Goal: Task Accomplishment & Management: Manage account settings

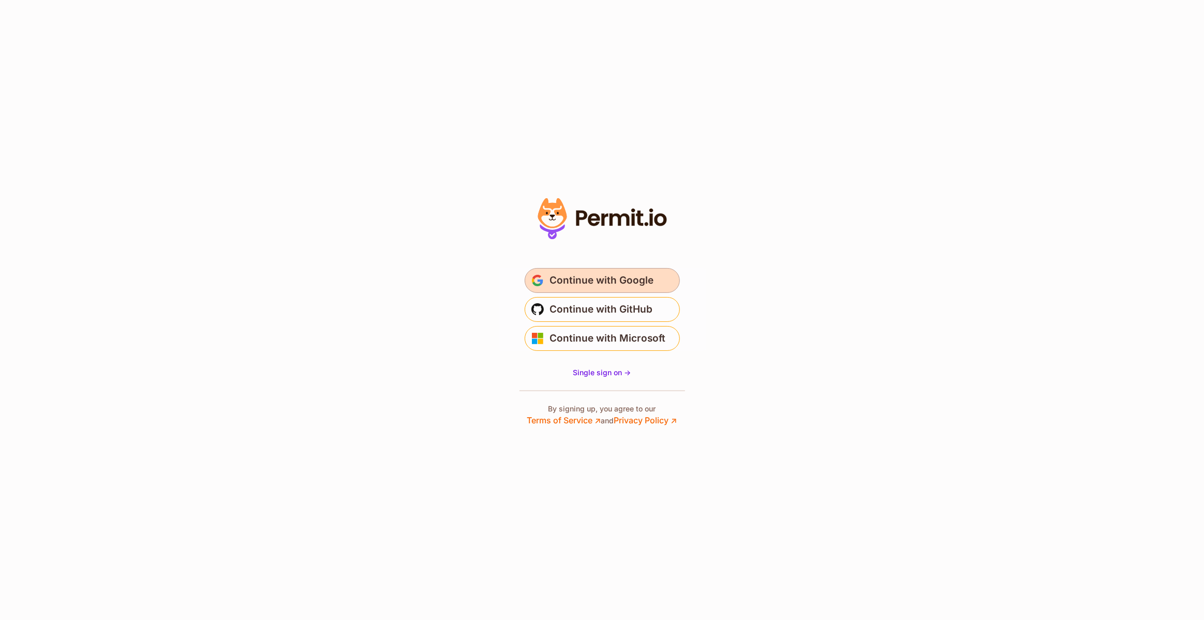
click at [599, 277] on span "Continue with Google" at bounding box center [602, 280] width 104 height 17
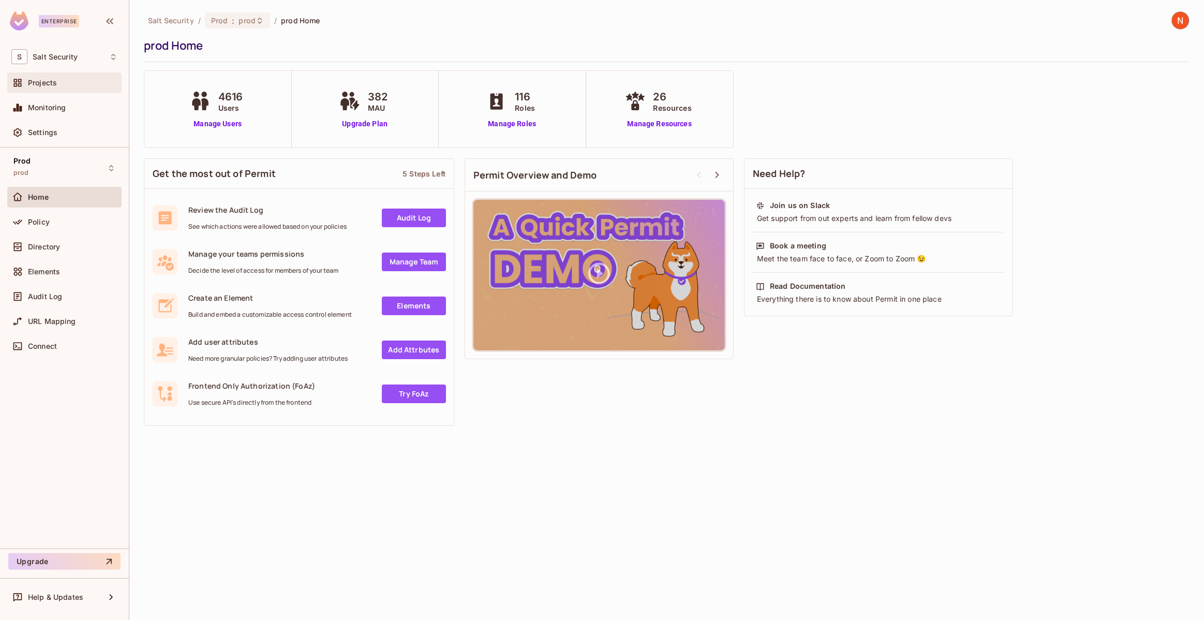
click at [53, 83] on span "Projects" at bounding box center [42, 83] width 29 height 8
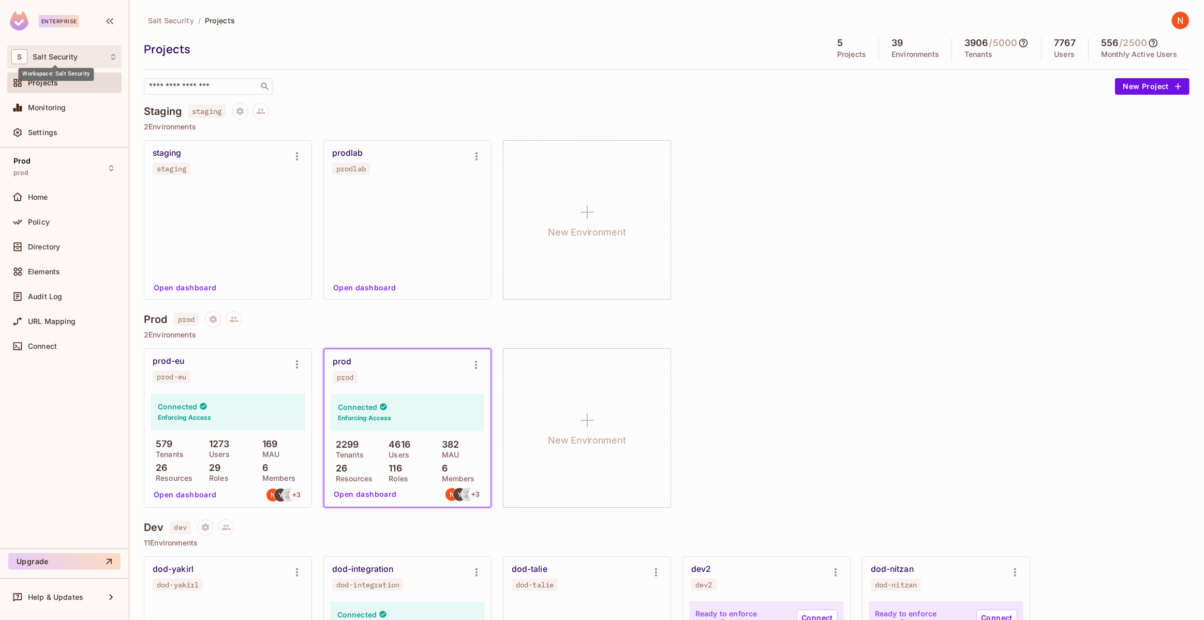
click at [59, 56] on span "Salt Security" at bounding box center [55, 57] width 45 height 8
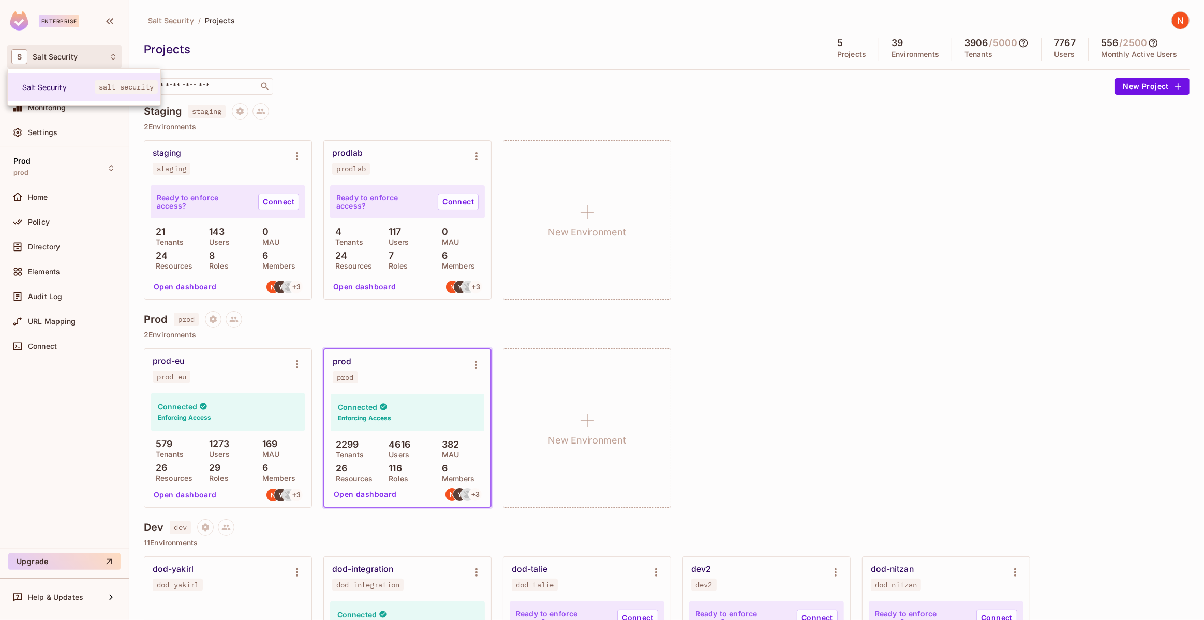
click at [59, 53] on div at bounding box center [602, 310] width 1204 height 620
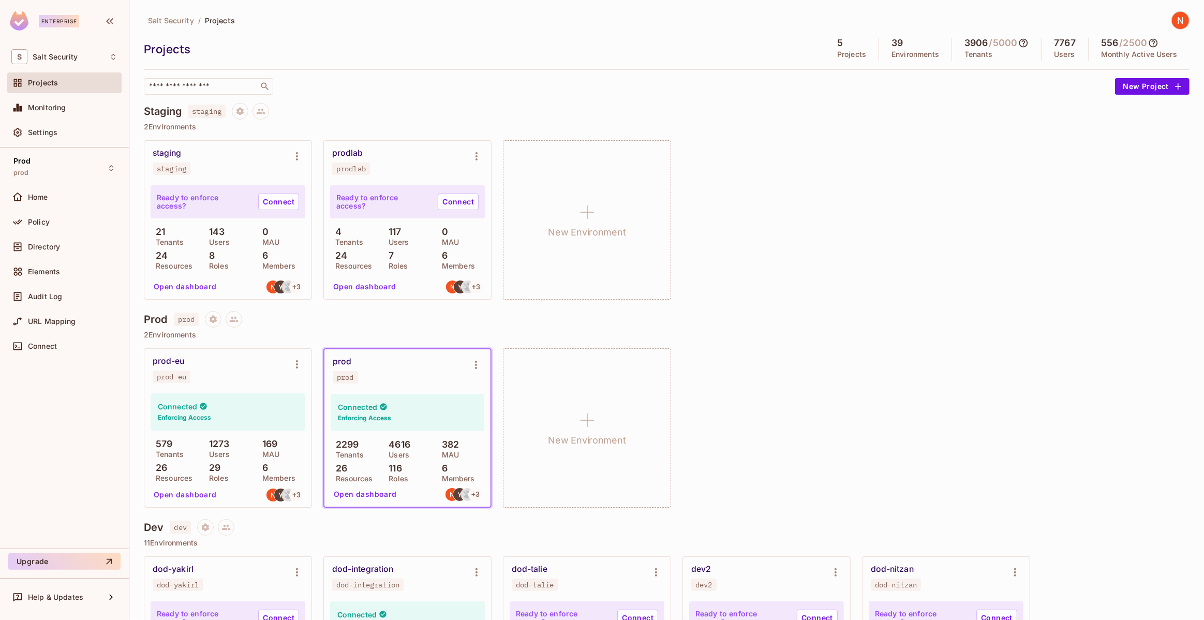
click at [1172, 21] on img at bounding box center [1180, 20] width 17 height 17
click at [935, 178] on div at bounding box center [602, 310] width 1204 height 620
click at [70, 128] on div "Settings" at bounding box center [73, 132] width 90 height 8
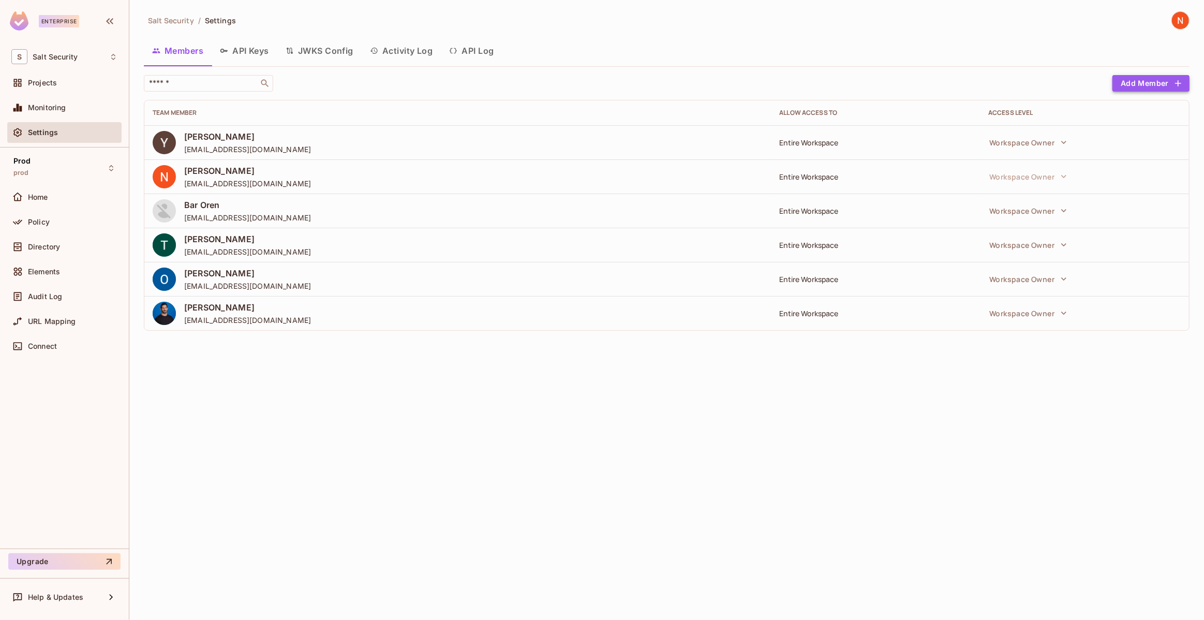
click at [1137, 77] on button "Add Member" at bounding box center [1151, 83] width 77 height 17
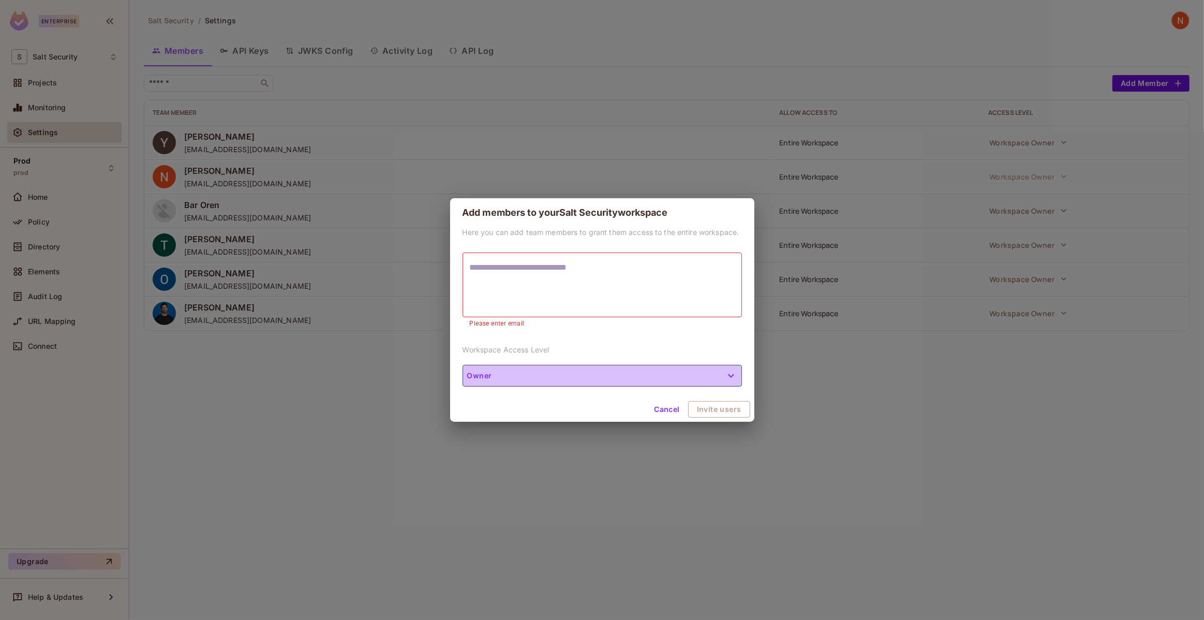
click at [649, 366] on button "Owner" at bounding box center [602, 376] width 279 height 22
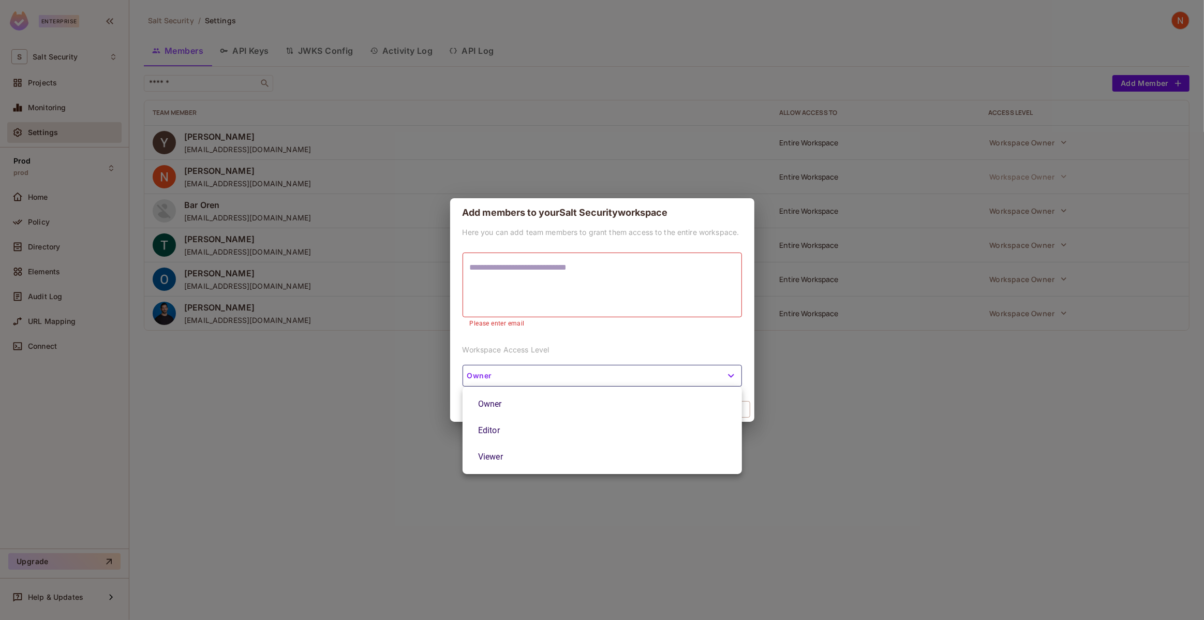
click at [487, 349] on div at bounding box center [602, 310] width 1204 height 620
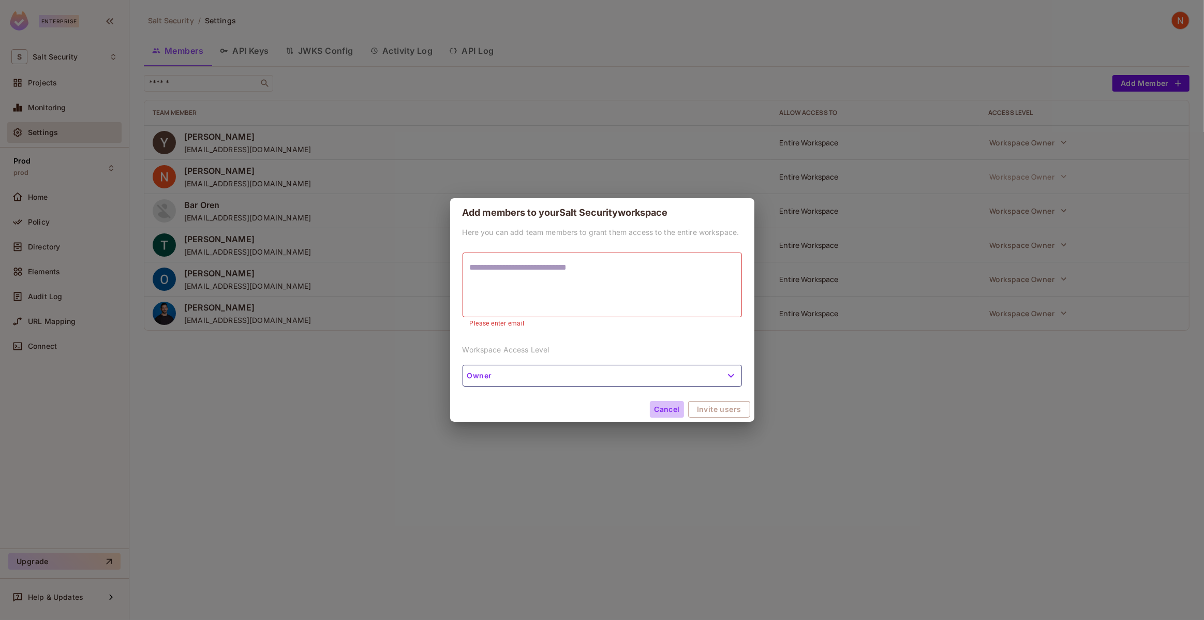
click at [668, 411] on button "Cancel" at bounding box center [667, 409] width 34 height 17
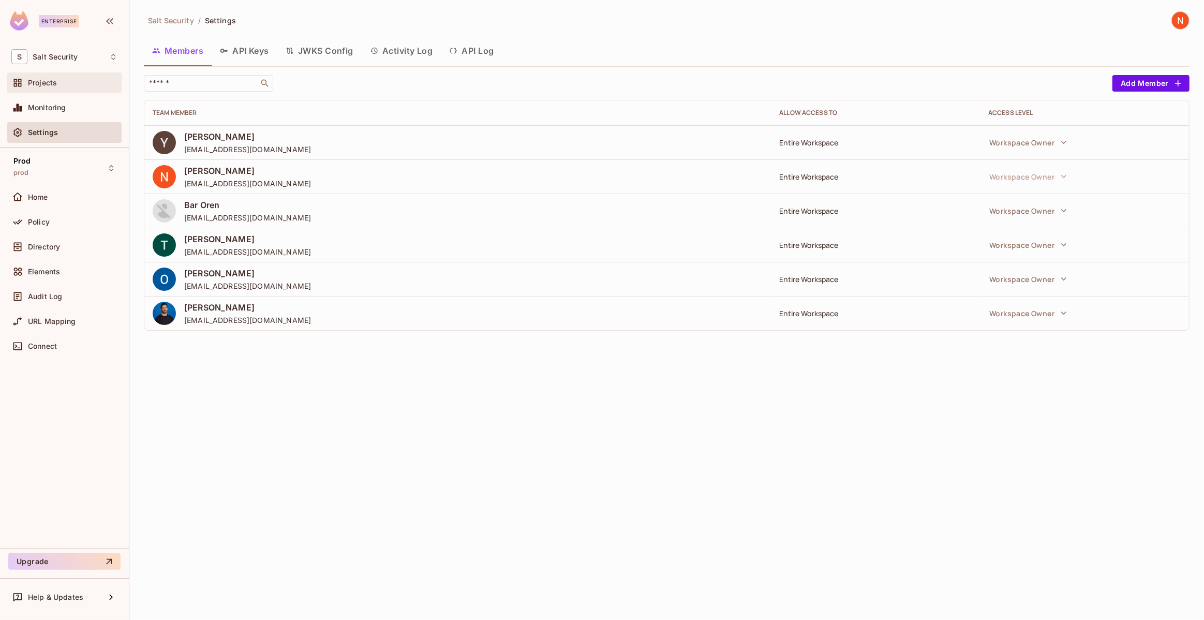
click at [46, 82] on span "Projects" at bounding box center [42, 83] width 29 height 8
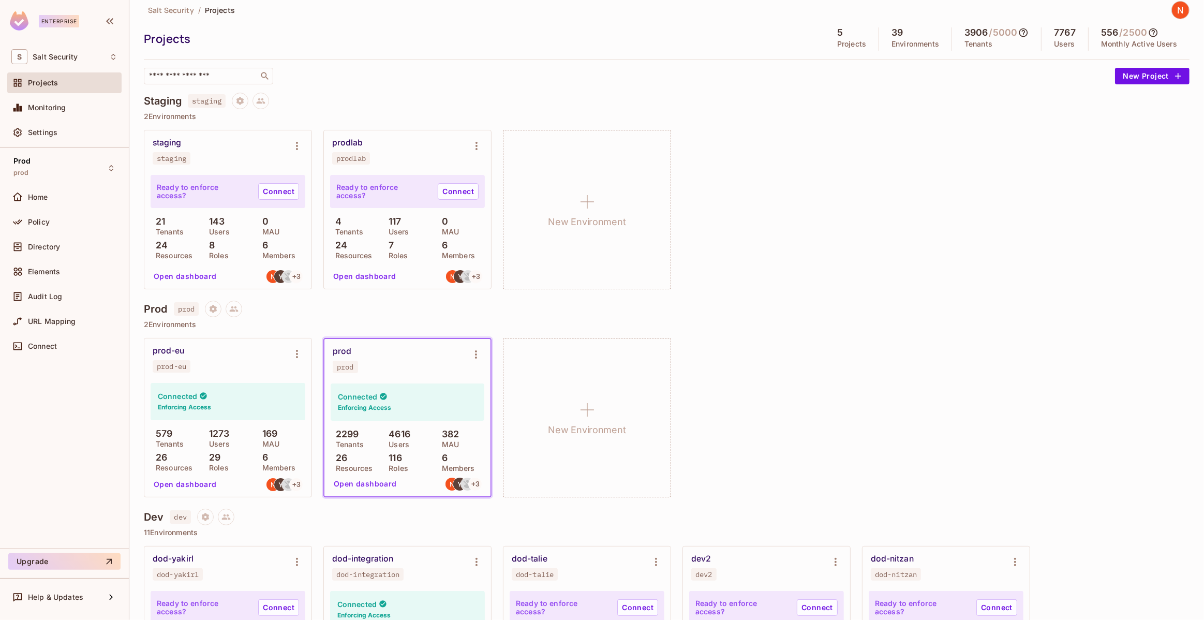
scroll to position [13, 0]
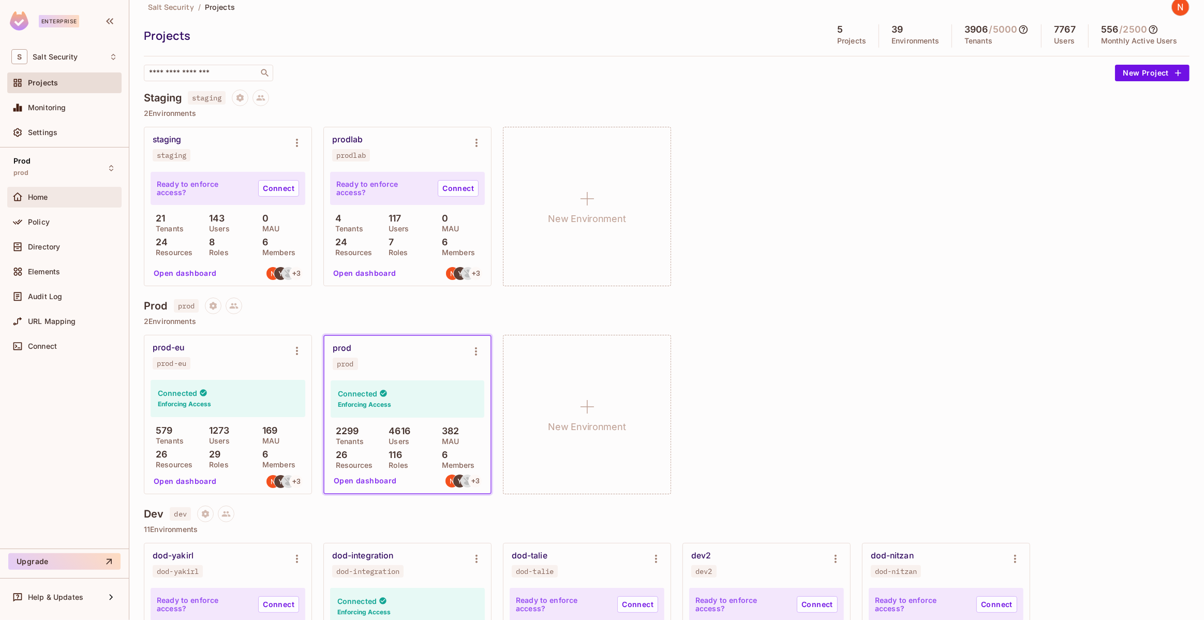
click at [31, 197] on span "Home" at bounding box center [38, 197] width 20 height 8
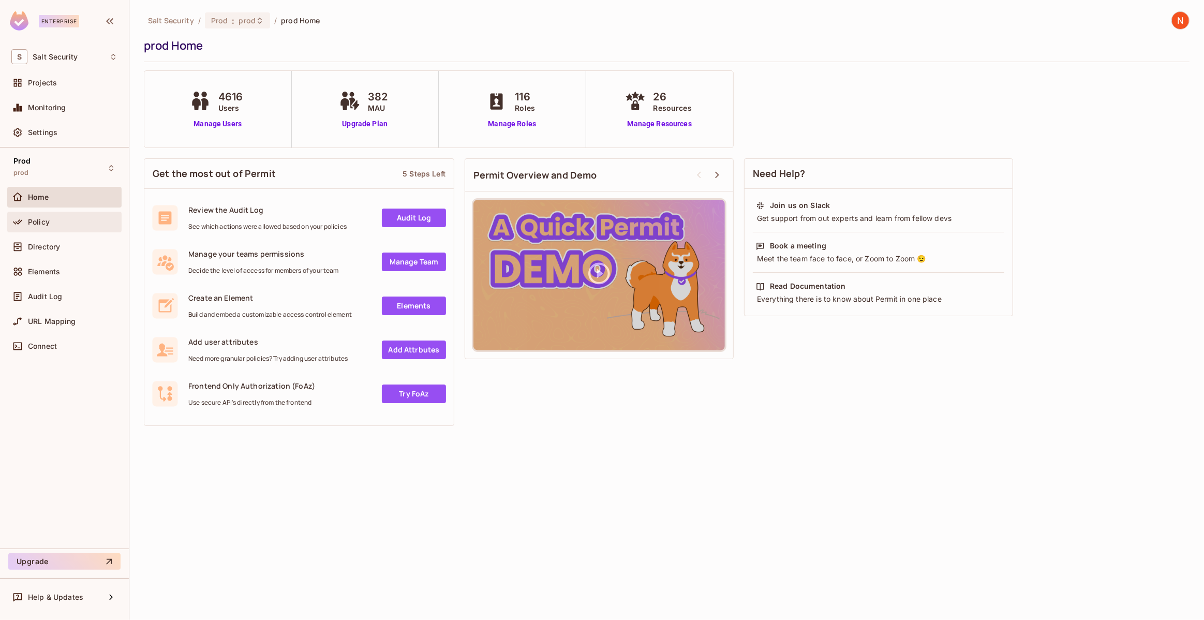
click at [43, 223] on span "Policy" at bounding box center [39, 222] width 22 height 8
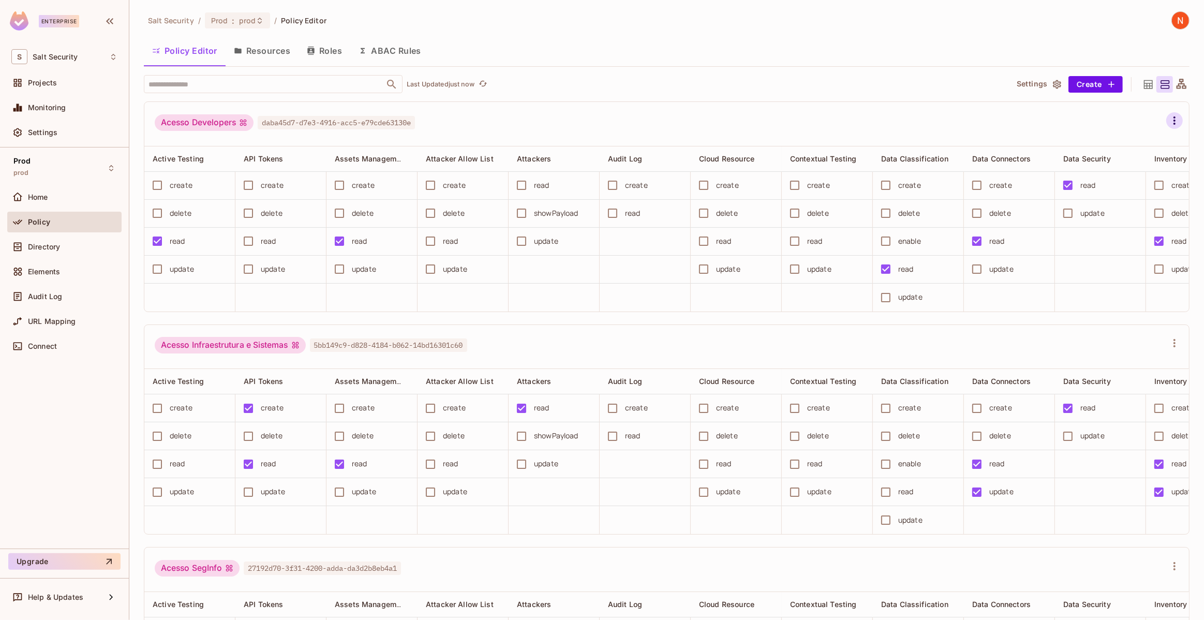
click at [1168, 115] on icon "button" at bounding box center [1174, 120] width 12 height 12
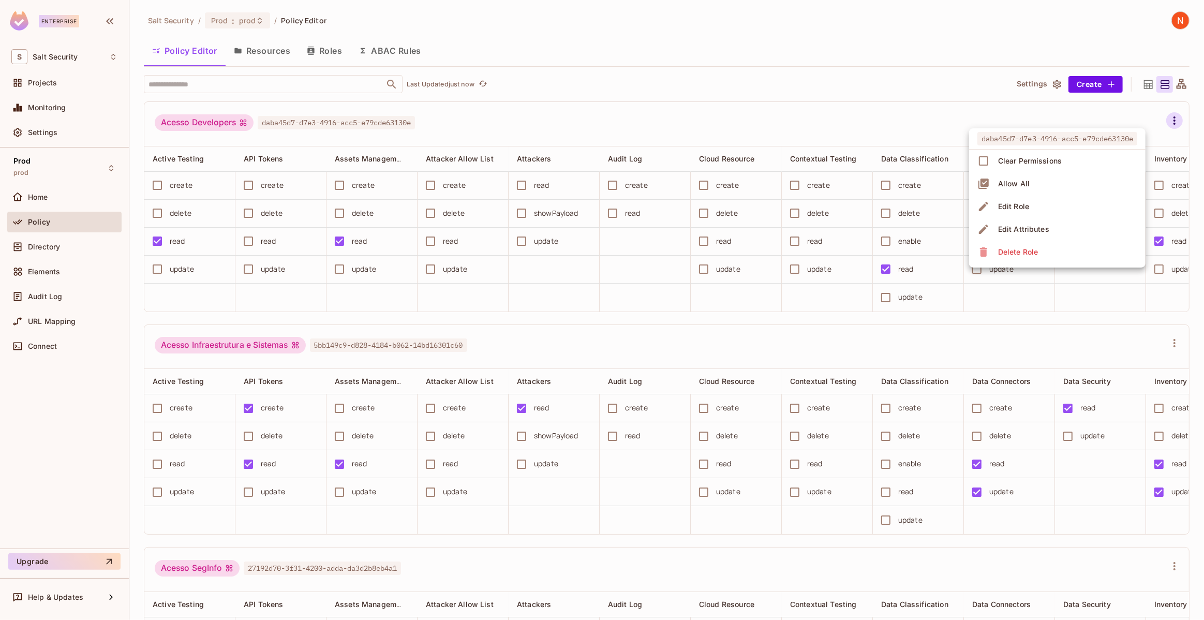
click at [733, 101] on div at bounding box center [602, 310] width 1204 height 620
